Goal: Find specific page/section: Find specific page/section

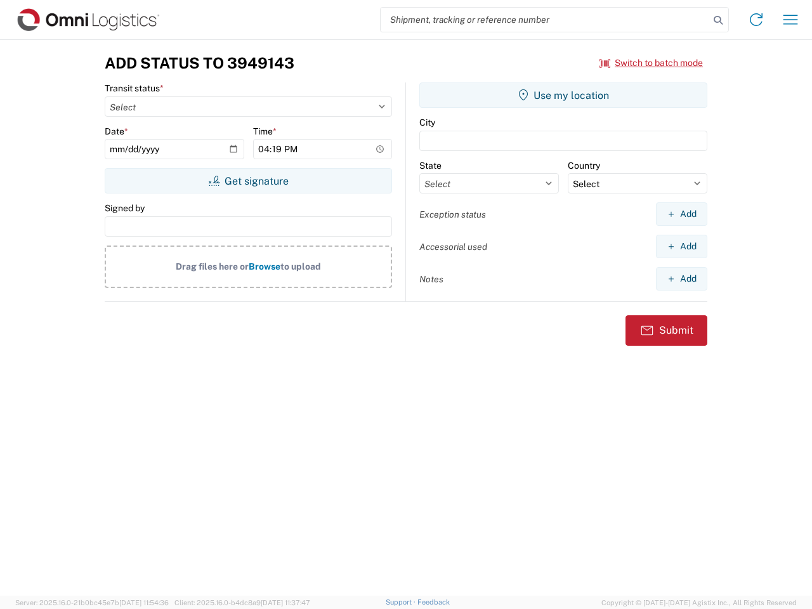
click at [545, 20] on input "search" at bounding box center [545, 20] width 329 height 24
click at [718, 20] on icon at bounding box center [718, 20] width 18 height 18
click at [756, 20] on icon at bounding box center [756, 20] width 20 height 20
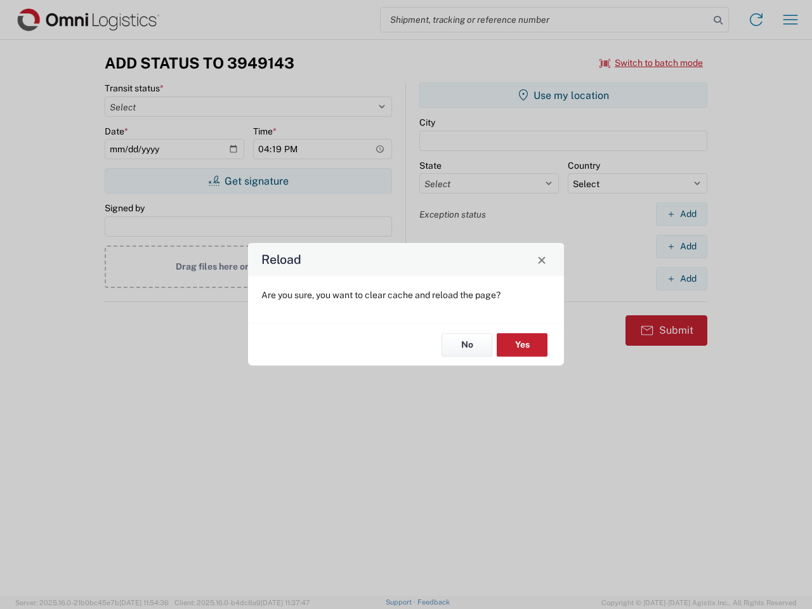
click at [791, 20] on div "Reload Are you sure, you want to clear cache and reload the page? No Yes" at bounding box center [406, 304] width 812 height 609
click at [652, 63] on div "Reload Are you sure, you want to clear cache and reload the page? No Yes" at bounding box center [406, 304] width 812 height 609
click at [248, 181] on div "Reload Are you sure, you want to clear cache and reload the page? No Yes" at bounding box center [406, 304] width 812 height 609
click at [563, 95] on div "Reload Are you sure, you want to clear cache and reload the page? No Yes" at bounding box center [406, 304] width 812 height 609
click at [681, 214] on div "Reload Are you sure, you want to clear cache and reload the page? No Yes" at bounding box center [406, 304] width 812 height 609
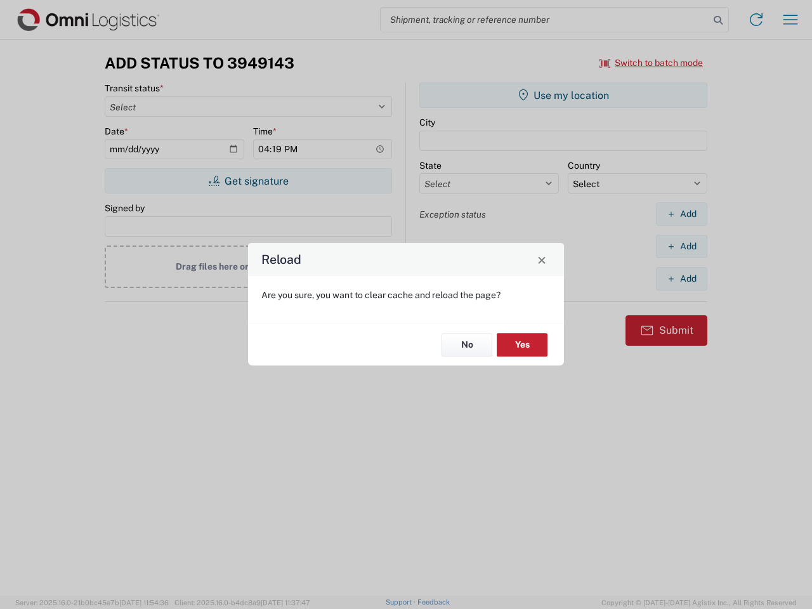
click at [681, 246] on div "Reload Are you sure, you want to clear cache and reload the page? No Yes" at bounding box center [406, 304] width 812 height 609
click at [681, 279] on div "Reload Are you sure, you want to clear cache and reload the page? No Yes" at bounding box center [406, 304] width 812 height 609
